Goal: Find specific page/section: Find specific page/section

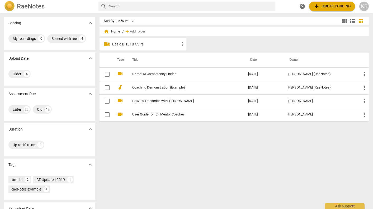
click at [150, 44] on p "Basic B-131B CSPs" at bounding box center [145, 44] width 67 height 6
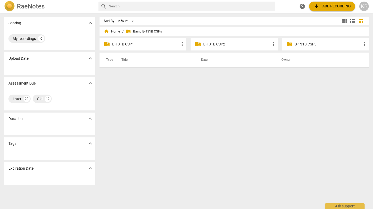
click at [219, 43] on p "B-131B CSP2" at bounding box center [236, 44] width 67 height 6
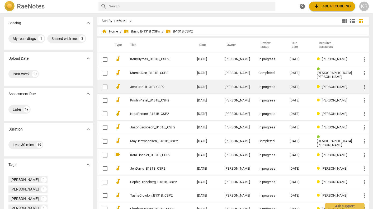
click at [191, 86] on td "JenYuan_B131B_CSP2" at bounding box center [158, 86] width 69 height 13
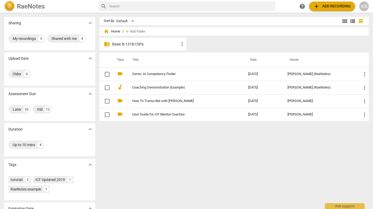
click at [162, 44] on p "Basic B-131B CSPs" at bounding box center [145, 44] width 67 height 6
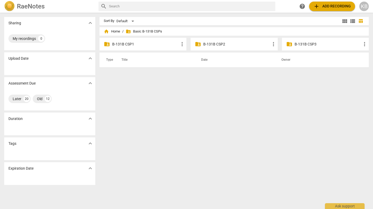
click at [232, 43] on p "B-131B CSP2" at bounding box center [236, 44] width 67 height 6
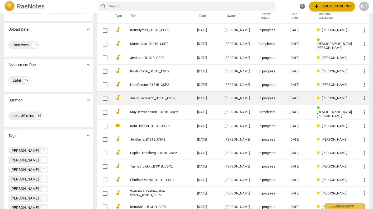
scroll to position [36, 0]
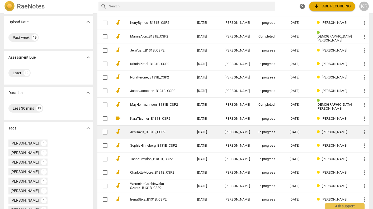
click at [184, 132] on td "JenDavis_B131B_CSP2" at bounding box center [158, 131] width 69 height 13
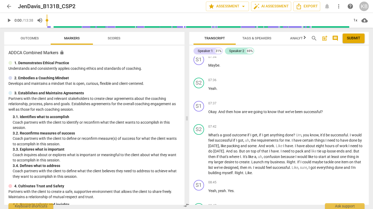
scroll to position [756, 0]
